Goal: Transaction & Acquisition: Obtain resource

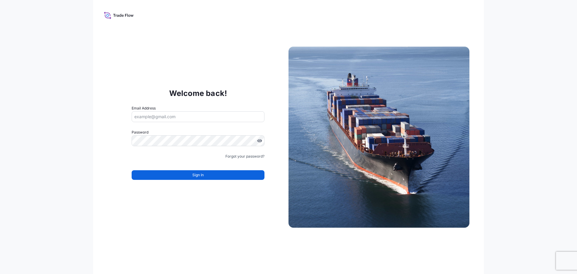
click at [173, 116] on input "Email Address" at bounding box center [198, 116] width 133 height 11
paste input "[EMAIL_ADDRESS][DOMAIN_NAME]"
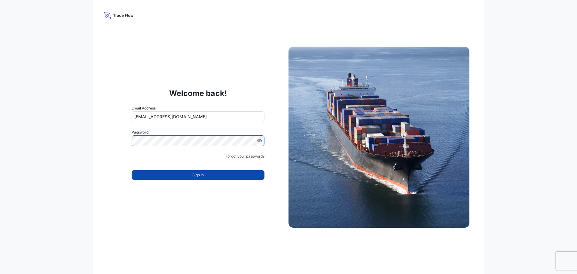
click at [169, 176] on button "Sign In" at bounding box center [198, 175] width 133 height 10
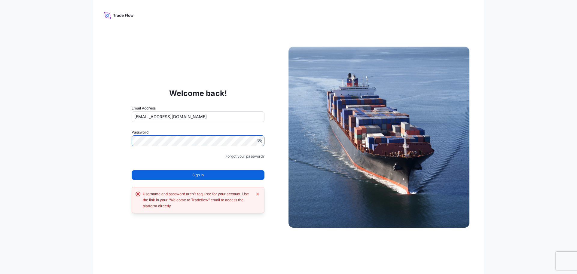
click at [112, 141] on div "Welcome back! Email Address [EMAIL_ADDRESS][DOMAIN_NAME] Password Must include:…" at bounding box center [198, 137] width 181 height 124
click at [197, 175] on span "Sign In" at bounding box center [197, 175] width 11 height 6
click at [258, 195] on icon "Dismiss error" at bounding box center [257, 193] width 5 height 5
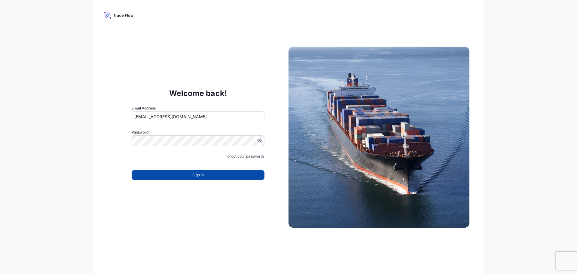
click at [200, 176] on span "Sign In" at bounding box center [197, 175] width 11 height 6
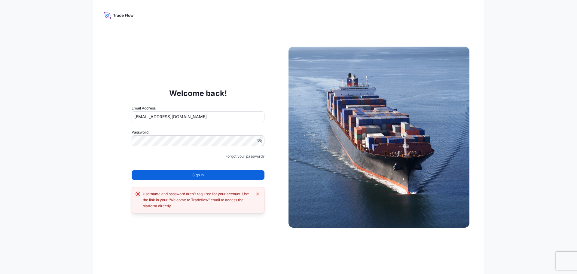
click at [254, 231] on div "Welcome back! Email Address NurAmanina.Hafizin@psabdp.com Password Must include…" at bounding box center [288, 137] width 391 height 274
drag, startPoint x: 179, startPoint y: 115, endPoint x: 117, endPoint y: 115, distance: 61.6
click at [117, 115] on div "Welcome back! Email Address NurAmanina.Hafizin@psabdp.com Password Must include…" at bounding box center [198, 137] width 181 height 124
paste input "nhafizin"
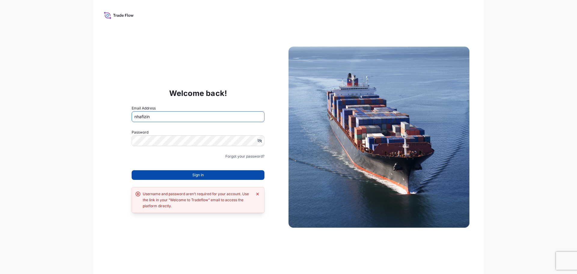
type input "nhafizin"
click at [164, 174] on button "Sign In" at bounding box center [198, 175] width 133 height 10
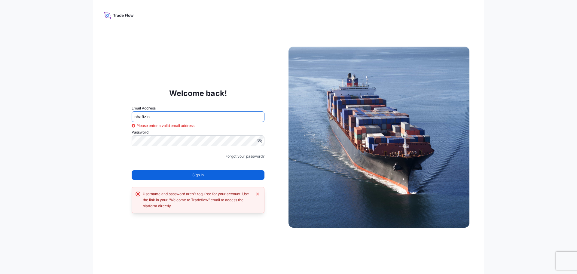
click at [171, 156] on div "Forgot your password?" at bounding box center [198, 156] width 133 height 6
drag, startPoint x: 142, startPoint y: 115, endPoint x: 107, endPoint y: 115, distance: 34.9
click at [107, 115] on div "Welcome back! Email Address nhafizin Please enter a valid email address Passwor…" at bounding box center [288, 137] width 391 height 274
paste input "NurAmanina.Hafizin@psabdp.com"
type input "NurAmanina.Hafizin@psabdp.com"
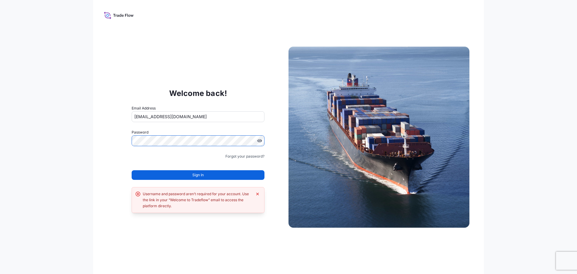
click at [76, 141] on div "Welcome back! Email Address NurAmanina.Hafizin@psabdp.com Password Must include…" at bounding box center [288, 137] width 577 height 274
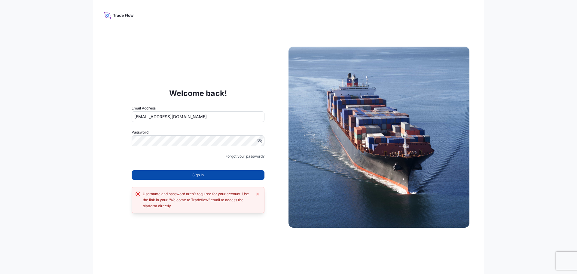
click at [199, 176] on span "Sign In" at bounding box center [197, 175] width 11 height 6
click at [188, 177] on button "Sign In" at bounding box center [198, 175] width 133 height 10
click at [256, 194] on icon "Dismiss error" at bounding box center [257, 193] width 5 height 5
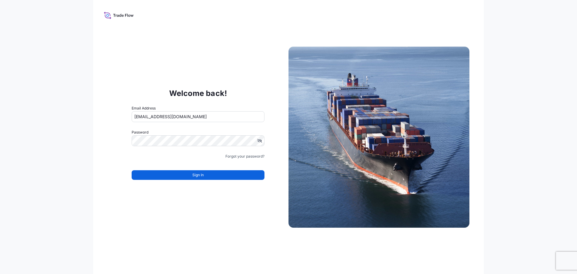
click at [262, 228] on div "Welcome back! Email Address NurAmanina.Hafizin@psabdp.com Password Must include…" at bounding box center [288, 137] width 391 height 274
drag, startPoint x: 231, startPoint y: 228, endPoint x: 228, endPoint y: 228, distance: 3.9
click at [231, 228] on div "Welcome back! Email Address NurAmanina.Hafizin@psabdp.com Password Must include…" at bounding box center [288, 137] width 391 height 274
click at [198, 222] on div "Welcome back! Email Address NurAmanina.Hafizin@psabdp.com Password Must include…" at bounding box center [288, 137] width 391 height 274
click at [128, 142] on div "Welcome back! Email Address NurAmanina.Hafizin@psabdp.com Password Must include…" at bounding box center [198, 137] width 181 height 124
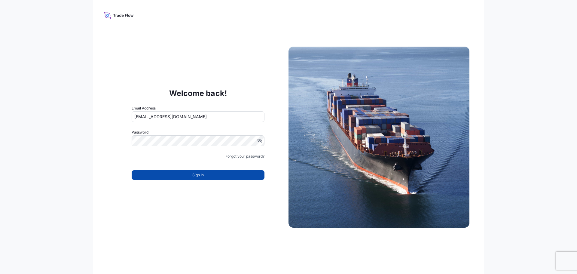
click at [183, 177] on button "Sign In" at bounding box center [198, 175] width 133 height 10
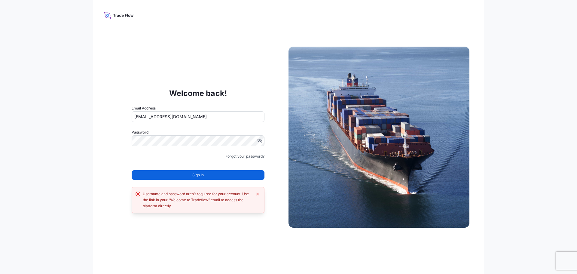
click at [126, 165] on div "Welcome back! Email Address NurAmanina.Hafizin@psabdp.com Password Must include…" at bounding box center [198, 137] width 181 height 124
drag, startPoint x: 233, startPoint y: 252, endPoint x: 240, endPoint y: 219, distance: 33.8
click at [233, 252] on div "Welcome back! Email Address NurAmanina.Hafizin@psabdp.com Password Must include…" at bounding box center [288, 137] width 391 height 274
click at [223, 32] on div "Welcome back! Email Address NurAmanina.Hafizin@psabdp.com Password Must include…" at bounding box center [288, 137] width 391 height 274
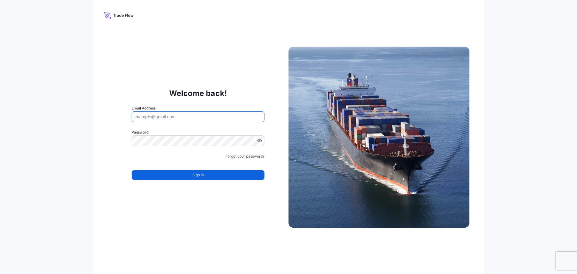
click at [184, 118] on input "Email Address" at bounding box center [198, 116] width 133 height 11
paste input "nuramanina.hafizin@psabdp.com"
type input "nuramanina.hafizin@psabdp.com"
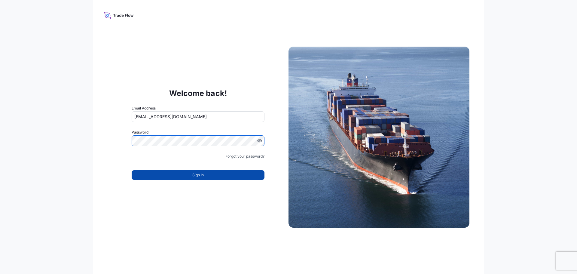
click at [178, 170] on button "Sign In" at bounding box center [198, 175] width 133 height 10
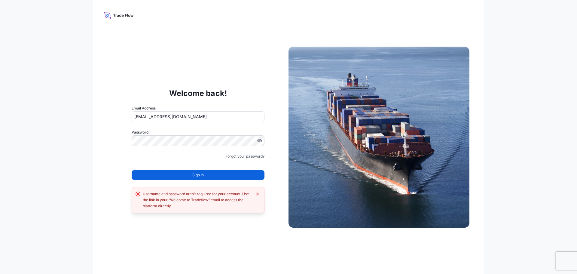
click at [240, 237] on div "Welcome back! Email Address nuramanina.hafizin@psabdp.com Password Must include…" at bounding box center [288, 137] width 391 height 274
click at [254, 193] on div "Username and password aren’t required for your account. Use the link in your “W…" at bounding box center [198, 200] width 125 height 18
click at [243, 242] on div "Welcome back! Email Address nuramanina.hafizin@psabdp.com Password Must include…" at bounding box center [288, 137] width 391 height 274
click at [257, 193] on icon "Dismiss error" at bounding box center [257, 193] width 5 height 5
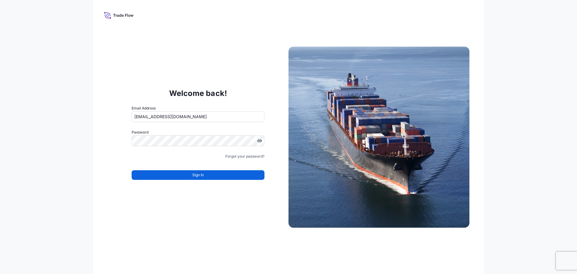
click at [209, 206] on div "Welcome back! Email Address nuramanina.hafizin@psabdp.com Password Must include…" at bounding box center [288, 137] width 391 height 274
drag, startPoint x: 185, startPoint y: 216, endPoint x: 147, endPoint y: 227, distance: 39.8
click at [183, 217] on div "Welcome back! Email Address nuramanina.hafizin@psabdp.com Password Must include…" at bounding box center [288, 137] width 391 height 274
click at [145, 228] on div "Welcome back! Email Address nuramanina.hafizin@psabdp.com Password Must include…" at bounding box center [288, 137] width 391 height 274
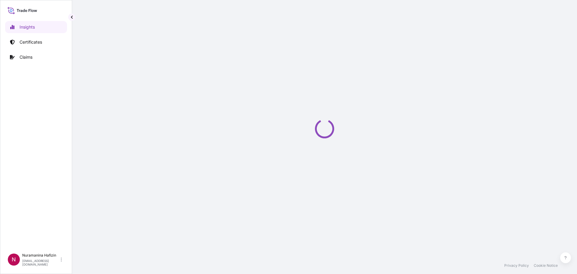
select select "2025"
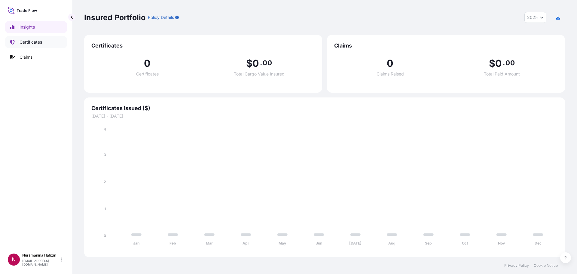
click at [30, 43] on p "Certificates" at bounding box center [31, 42] width 23 height 6
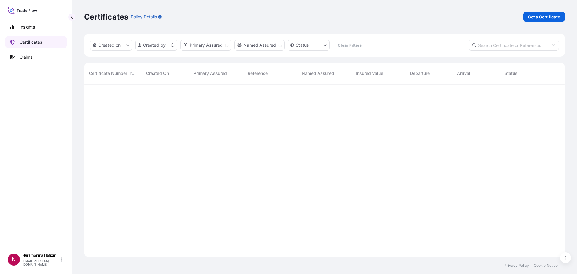
scroll to position [172, 476]
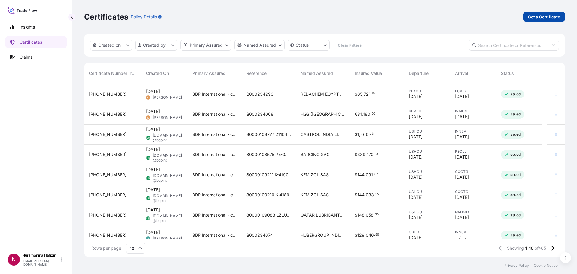
click at [544, 18] on p "Get a Certificate" at bounding box center [544, 17] width 32 height 6
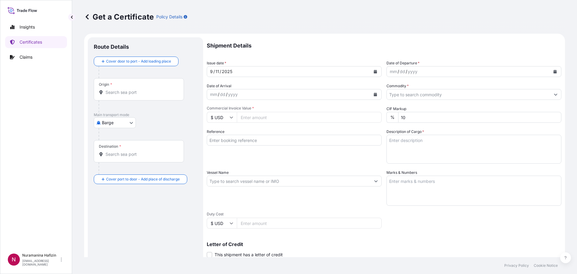
click at [148, 226] on div "Route Details Cover door to port - Add loading place Place of loading Road / [G…" at bounding box center [145, 188] width 103 height 291
click at [124, 123] on body "Insights Certificates Claims N Nuramanina Hafizin [EMAIL_ADDRESS][DOMAIN_NAME] …" at bounding box center [288, 137] width 577 height 274
click at [118, 171] on span "Ocean Vessel" at bounding box center [118, 171] width 27 height 6
select select "Ocean Vessel"
click at [129, 161] on div "Destination *" at bounding box center [139, 153] width 90 height 22
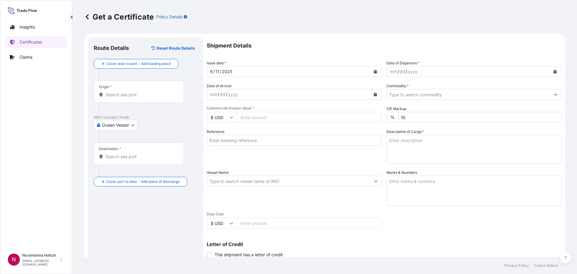
click at [129, 160] on input "Destination *" at bounding box center [141, 157] width 71 height 6
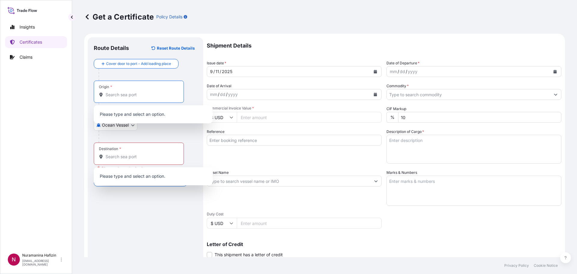
click at [132, 97] on input "Origin *" at bounding box center [141, 95] width 71 height 6
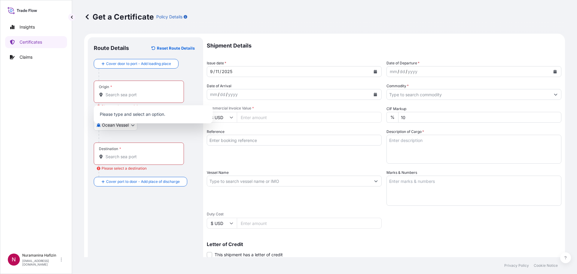
click at [127, 87] on div "Origin *" at bounding box center [139, 92] width 90 height 22
click at [127, 92] on input "Origin * Please select an origin" at bounding box center [141, 95] width 71 height 6
paste input "MONTMELO"
click at [135, 117] on span "Any port in this location" at bounding box center [158, 119] width 88 height 6
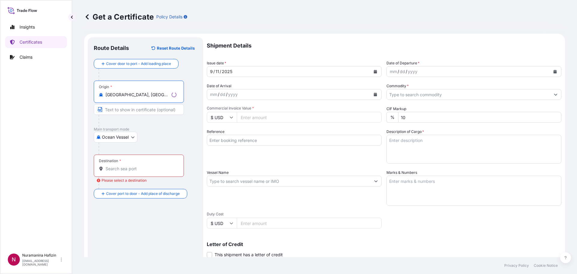
type input "[GEOGRAPHIC_DATA], [GEOGRAPHIC_DATA]"
click at [122, 170] on input "Destination * Please select a destination" at bounding box center [141, 169] width 71 height 6
paste input "[GEOGRAPHIC_DATA], [GEOGRAPHIC_DATA]"
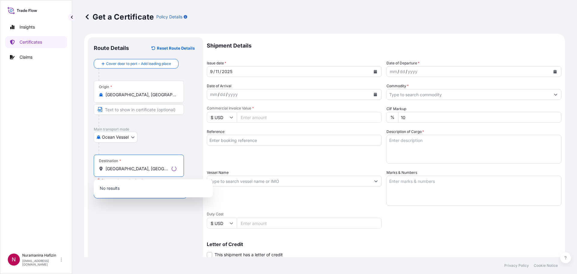
click at [151, 170] on input "[GEOGRAPHIC_DATA], [GEOGRAPHIC_DATA]" at bounding box center [138, 169] width 64 height 6
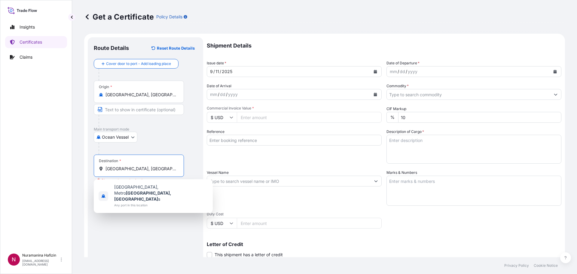
drag, startPoint x: 142, startPoint y: 170, endPoint x: 121, endPoint y: 172, distance: 20.9
click at [121, 172] on div "Destination * [GEOGRAPHIC_DATA], [GEOGRAPHIC_DATA]" at bounding box center [139, 166] width 90 height 22
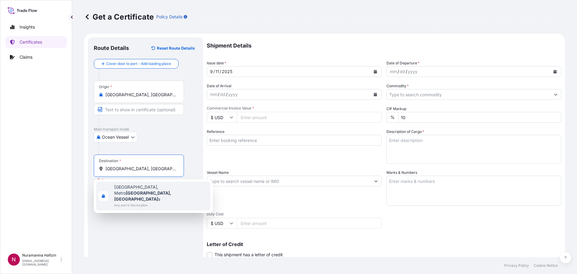
click at [133, 202] on span "Any port in this location" at bounding box center [161, 205] width 94 height 6
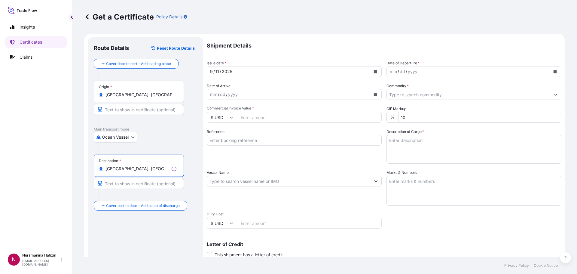
type input "[GEOGRAPHIC_DATA], [GEOGRAPHIC_DATA], [GEOGRAPHIC_DATA]"
click at [147, 226] on div "Route Details Reset Route Details Cover door to port - Add loading place Place …" at bounding box center [145, 188] width 103 height 291
click at [401, 72] on div "dd" at bounding box center [402, 71] width 7 height 7
click at [399, 72] on div "9" at bounding box center [401, 71] width 4 height 7
click at [437, 73] on div "mm / 9 / 825" at bounding box center [469, 71] width 164 height 11
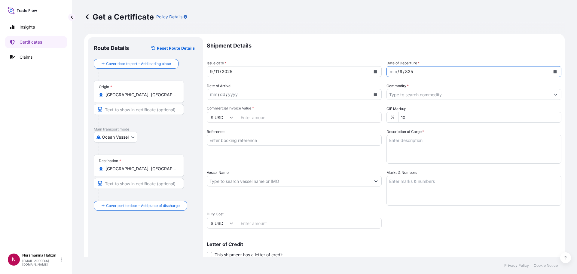
click at [448, 73] on div "mm / 9 / 825" at bounding box center [469, 71] width 164 height 11
click at [370, 72] on div "Shipment Details Issue date * [DATE] Date of Departure * mm / 9 / 825 Date of A…" at bounding box center [384, 180] width 355 height 286
click at [420, 72] on div "mm / 9 / 825" at bounding box center [469, 71] width 164 height 11
click at [411, 72] on div "825" at bounding box center [409, 71] width 9 height 7
click at [472, 41] on p "Shipment Details" at bounding box center [384, 45] width 355 height 17
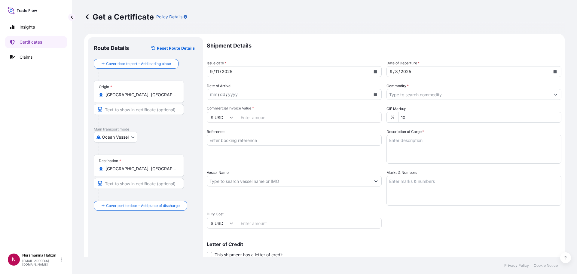
click at [435, 95] on input "Commodity *" at bounding box center [469, 94] width 164 height 11
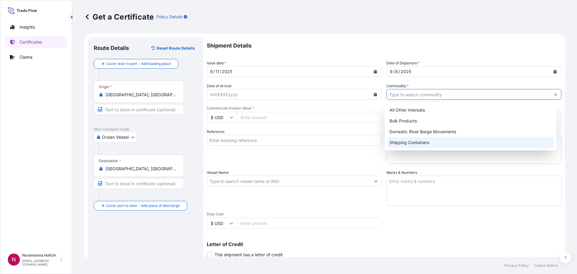
click at [419, 143] on div "Shipping Containers" at bounding box center [470, 142] width 167 height 11
type input "Shipping Containers"
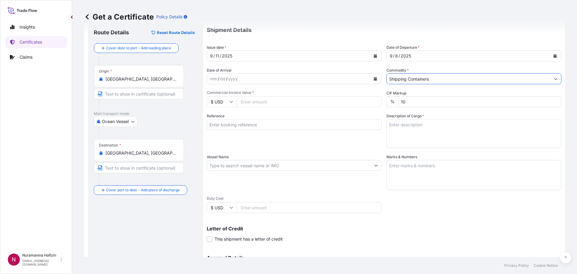
scroll to position [30, 0]
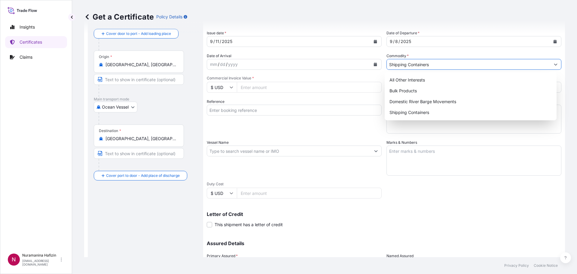
click at [267, 90] on input "Commercial Invoice Value *" at bounding box center [309, 87] width 145 height 11
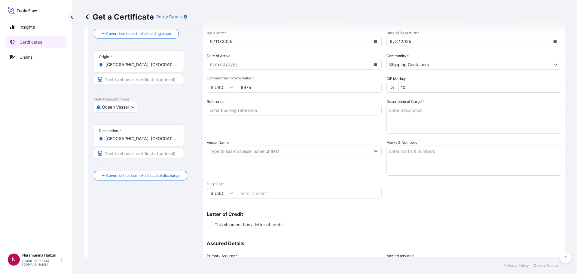
type input "6975"
click at [461, 206] on div "Letter of Credit This shipment has a letter of credit Letter of credit * Letter…" at bounding box center [384, 215] width 355 height 23
click at [277, 111] on input "Reference" at bounding box center [294, 110] width 175 height 11
click at [243, 112] on input "Reference" at bounding box center [294, 110] width 175 height 11
paste input "B000234433"
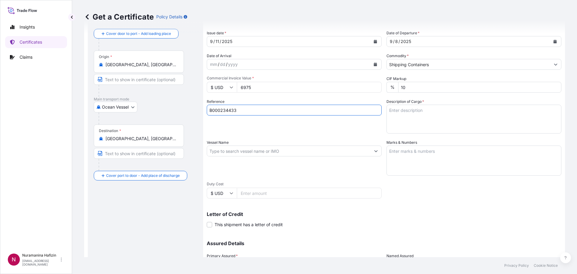
type input "B000234433"
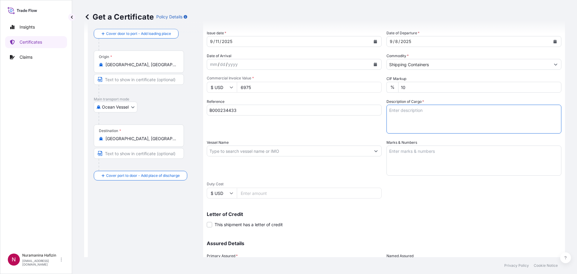
click at [409, 116] on textarea "Description of Cargo *" at bounding box center [474, 119] width 175 height 29
click at [421, 109] on textarea "Description of Cargo *" at bounding box center [474, 119] width 175 height 29
paste textarea "BAGS LOADED ONTO 1 PALLET LOADED INTO 1 LCL PEARLTHANE(TM) 11T85, PE BAG"
click at [387, 111] on textarea "BAGS LOADED ONTO 1 PALLET LOADED INTO 1 LCL PEARLTHANE(TM) 11T85, PE BAG" at bounding box center [474, 119] width 175 height 29
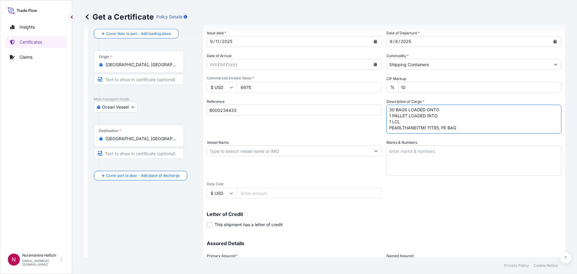
click at [280, 151] on input "Vessel Name" at bounding box center [289, 150] width 164 height 11
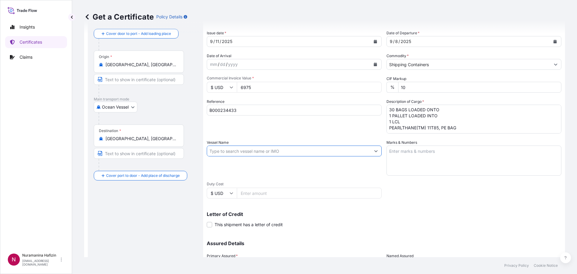
click at [458, 125] on textarea "30 BAGS LOADED ONTO 1 PALLET LOADED INTO 1 LCL PEARLTHANE(TM) 11T85, PE BAG" at bounding box center [474, 119] width 175 height 29
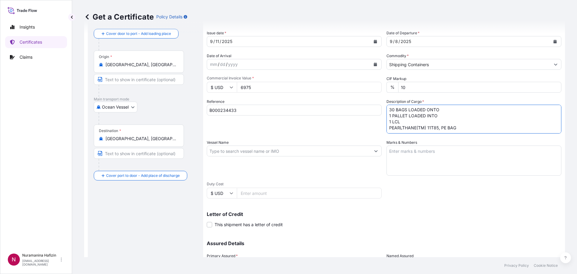
scroll to position [4, 0]
click at [412, 131] on textarea "30 BAGS LOADED ONTO 1 PALLET LOADED INTO 1 LCL PEARLTHANE(TM) 11T85, PE BAG GW :" at bounding box center [474, 119] width 175 height 29
paste textarea "775.2000"
click at [412, 130] on textarea "30 BAGS LOADED ONTO 1 PALLET LOADED INTO 1 LCL PEARLTHANE(TM) 11T85, PE BAG GW …" at bounding box center [474, 119] width 175 height 29
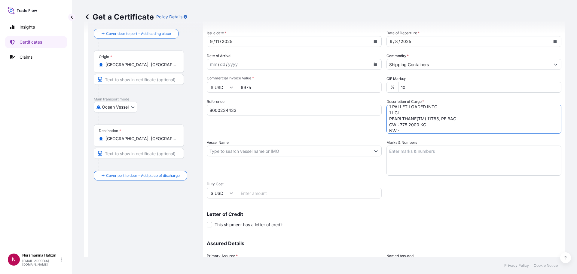
paste textarea "750.0000"
type textarea "30 BAGS LOADED ONTO 1 PALLET LOADED INTO 1 LCL PEARLTHANE(TM) 11T85, PE BAG GW …"
drag, startPoint x: 453, startPoint y: 197, endPoint x: 446, endPoint y: 195, distance: 7.3
click at [453, 198] on div "Shipment Details Issue date * [DATE] Date of Departure * [DATE] Date of Arrival…" at bounding box center [384, 150] width 355 height 286
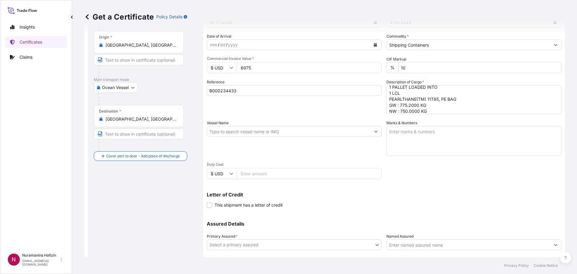
scroll to position [60, 0]
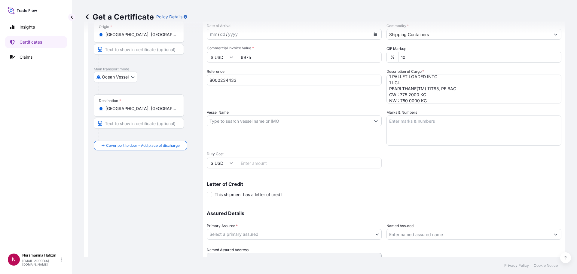
click at [306, 123] on input "Vessel Name" at bounding box center [289, 120] width 164 height 11
click at [304, 120] on input "Vessel Name" at bounding box center [289, 120] width 164 height 11
paste input "MSC [PERSON_NAME]"
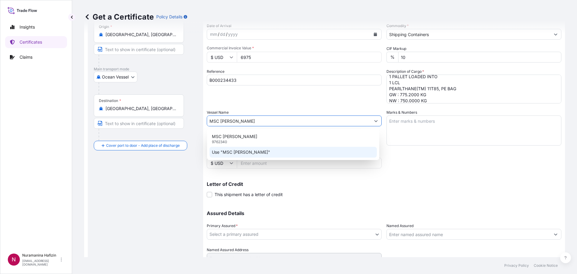
click at [247, 150] on div "Use "MSC [PERSON_NAME]"" at bounding box center [293, 152] width 167 height 11
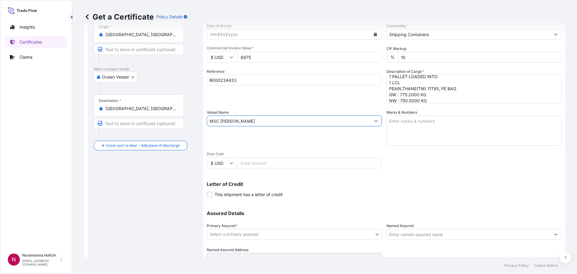
type input "MSC [PERSON_NAME]"
click at [478, 194] on div "Letter of Credit This shipment has a letter of credit Letter of credit * Letter…" at bounding box center [384, 190] width 355 height 16
click at [479, 194] on div "Letter of Credit This shipment has a letter of credit Letter of credit * Letter…" at bounding box center [384, 190] width 355 height 16
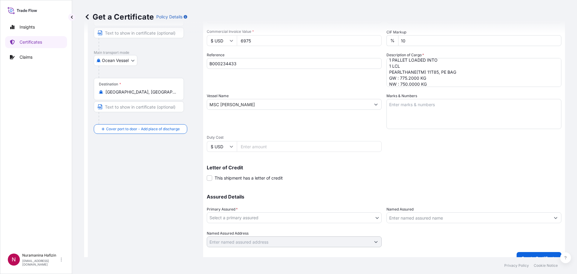
scroll to position [87, 0]
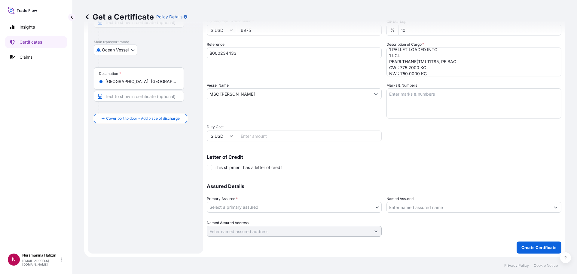
click at [291, 206] on body "Insights Certificates Claims N Nuramanina Hafizin [EMAIL_ADDRESS][DOMAIN_NAME] …" at bounding box center [288, 137] width 577 height 274
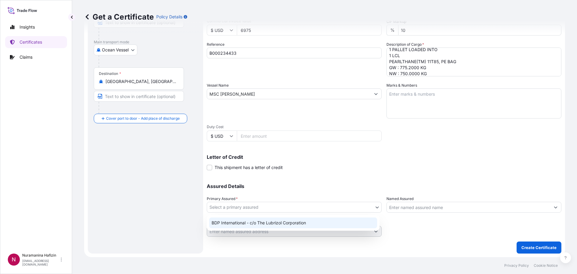
click at [284, 223] on div "BDP International - c/o The Lubrizol Corporation" at bounding box center [293, 222] width 168 height 11
select select "31972"
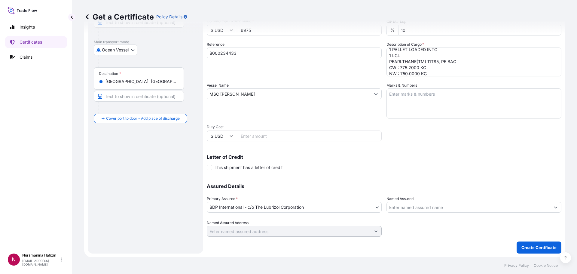
click at [430, 258] on footer "Privacy Policy Cookie Notice" at bounding box center [324, 265] width 505 height 17
click at [429, 209] on input "Named Assured" at bounding box center [469, 207] width 164 height 11
click at [405, 204] on input "Named Assured" at bounding box center [469, 207] width 164 height 11
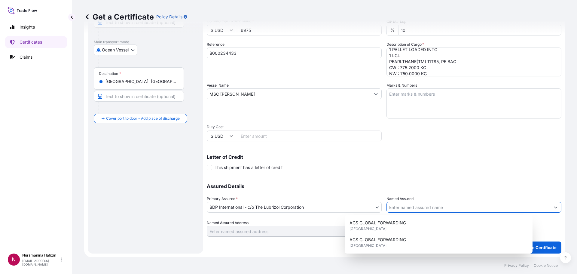
paste input "NAGASE PHILIPPINES INTERNATIONAL"
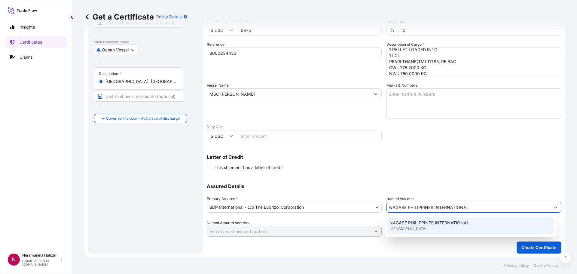
click at [409, 222] on span "NAGASE PHILIPPINES INTERNATIONAL" at bounding box center [430, 223] width 80 height 6
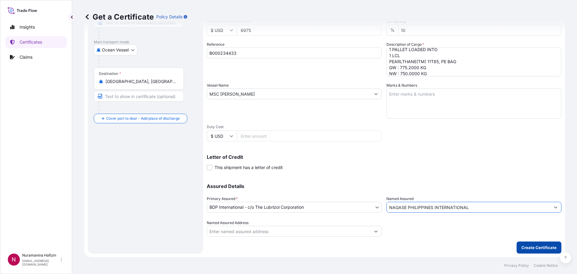
type input "NAGASE PHILIPPINES INTERNATIONAL"
click at [542, 249] on p "Create Certificate" at bounding box center [539, 247] width 35 height 6
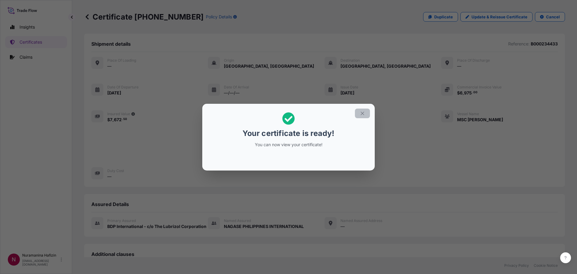
click at [362, 113] on icon "button" at bounding box center [362, 113] width 5 height 5
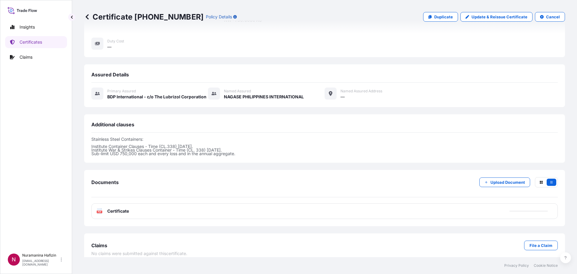
scroll to position [136, 0]
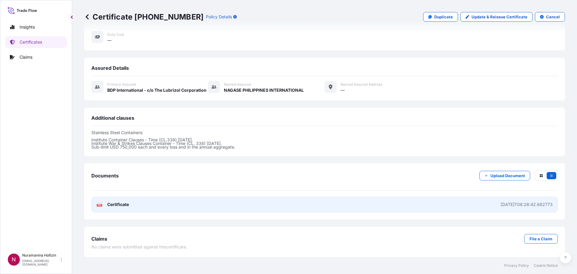
click at [115, 205] on span "Certificate" at bounding box center [118, 204] width 22 height 6
